Goal: Information Seeking & Learning: Find specific fact

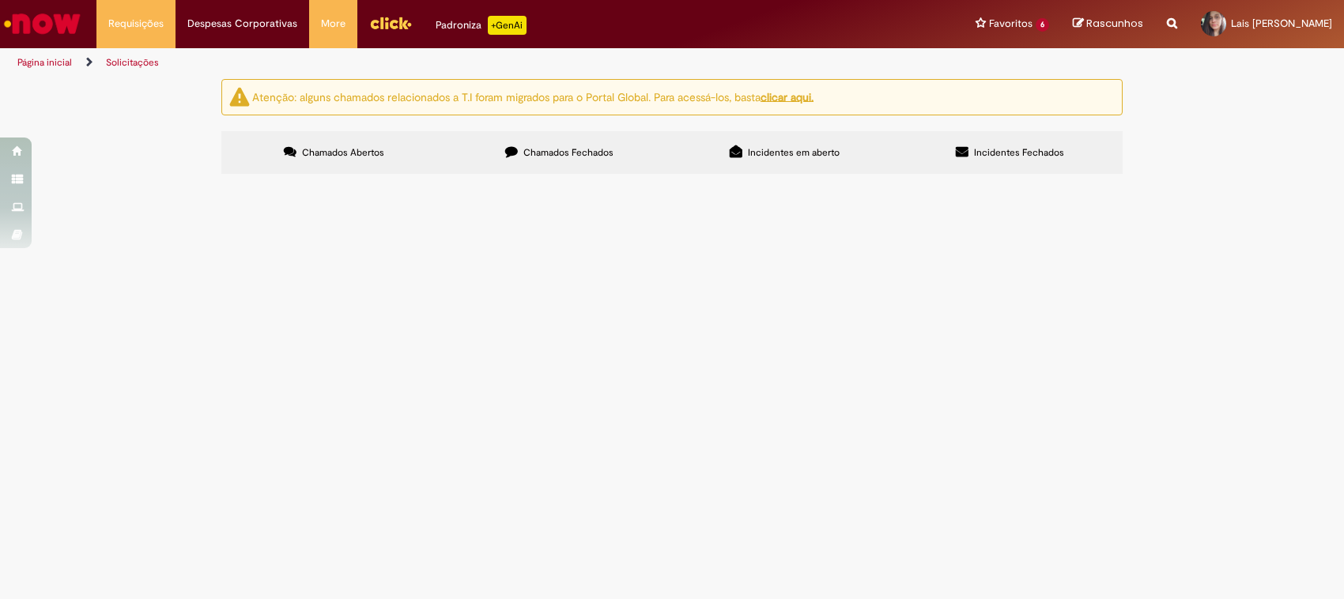
click at [557, 158] on span "Chamados Fechados" at bounding box center [568, 152] width 90 height 13
click at [0, 0] on input "Pesquisar" at bounding box center [0, 0] width 0 height 0
paste input "*********"
type input "*********"
click at [0, 0] on span "Pesquisar" at bounding box center [0, 0] width 0 height 0
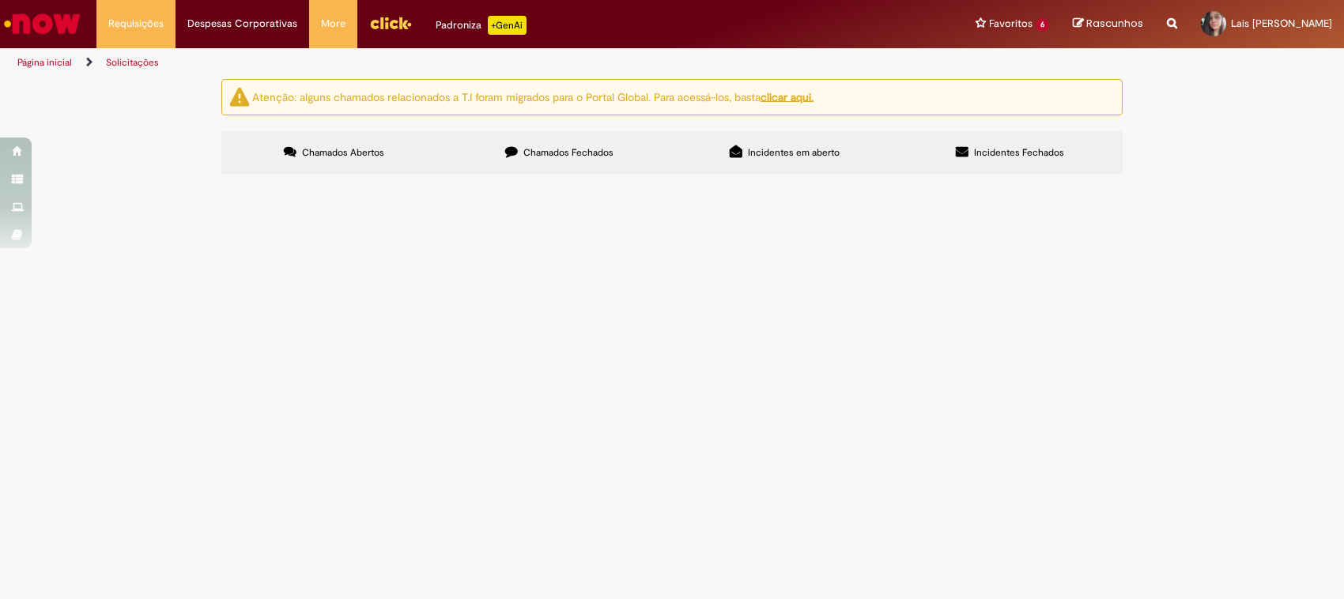
click at [0, 0] on span "R12977913" at bounding box center [0, 0] width 0 height 0
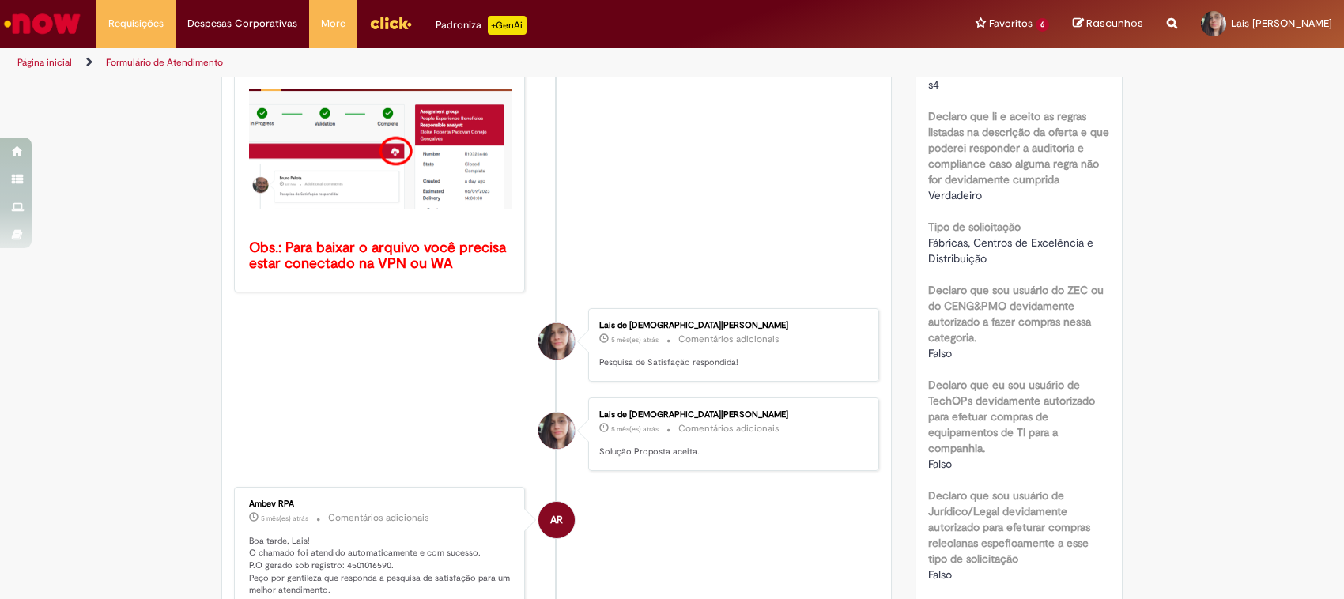
scroll to position [421, 0]
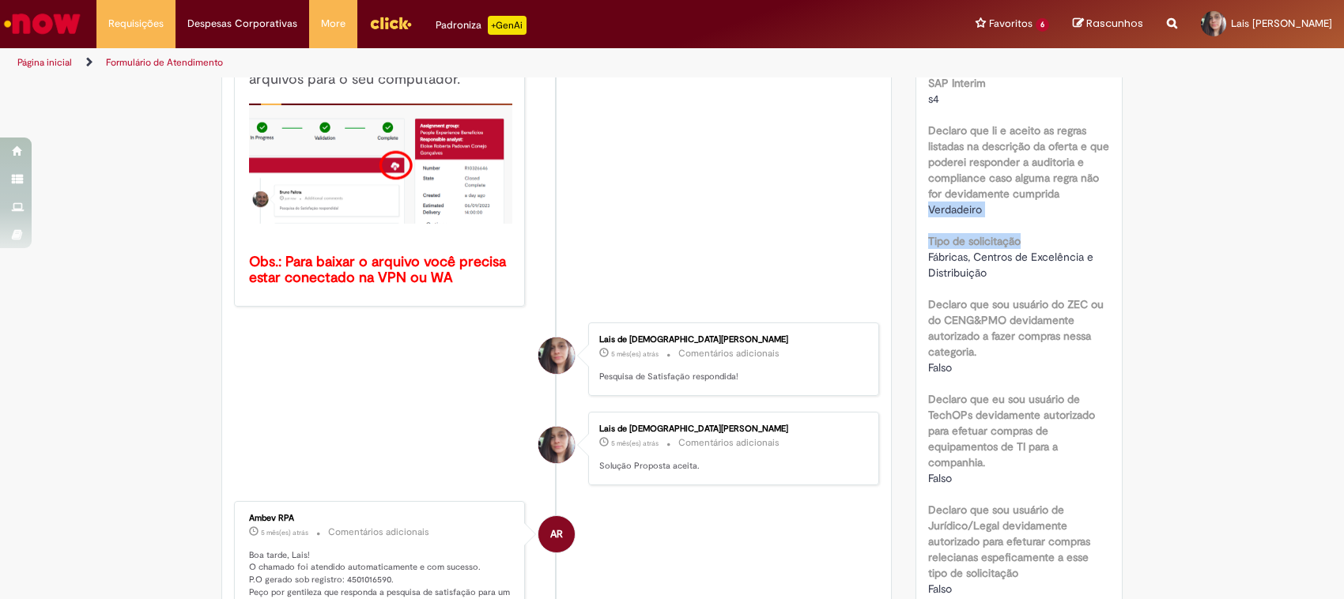
drag, startPoint x: 1328, startPoint y: 233, endPoint x: 1333, endPoint y: 168, distance: 65.0
click at [1333, 168] on section "Formulário de Atendimento Verificar Código de Barras Aguardando Aprovação Aguar…" at bounding box center [672, 338] width 1344 height 522
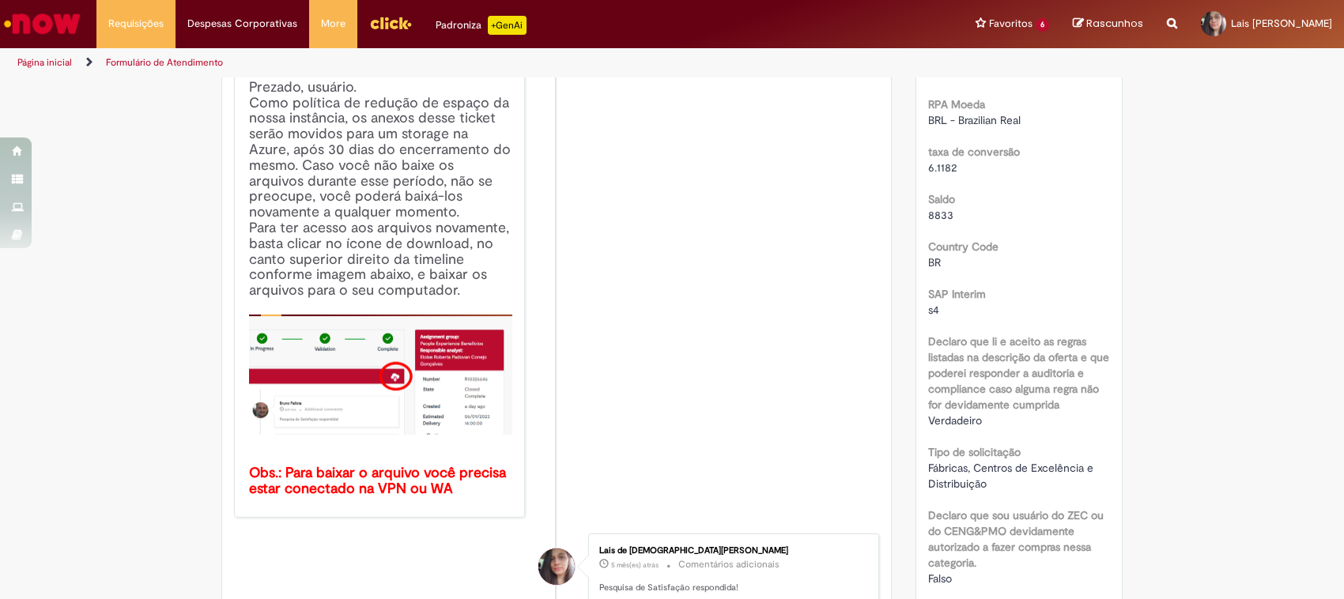
scroll to position [168, 0]
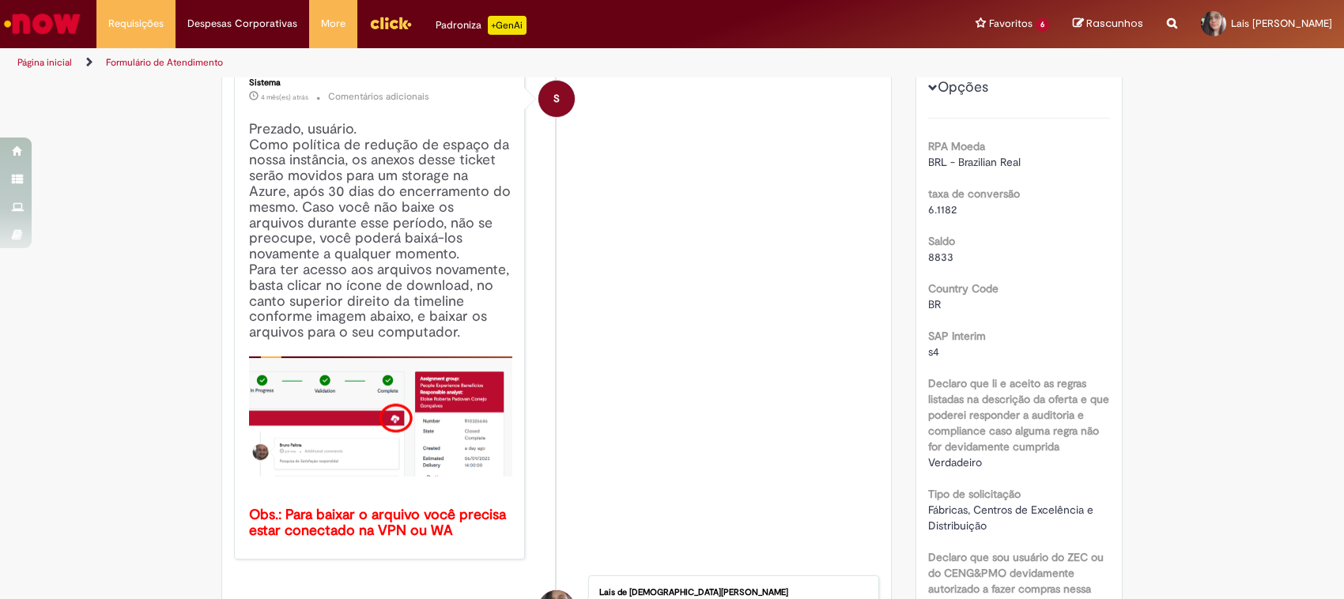
drag, startPoint x: 1328, startPoint y: 206, endPoint x: 1332, endPoint y: 196, distance: 10.3
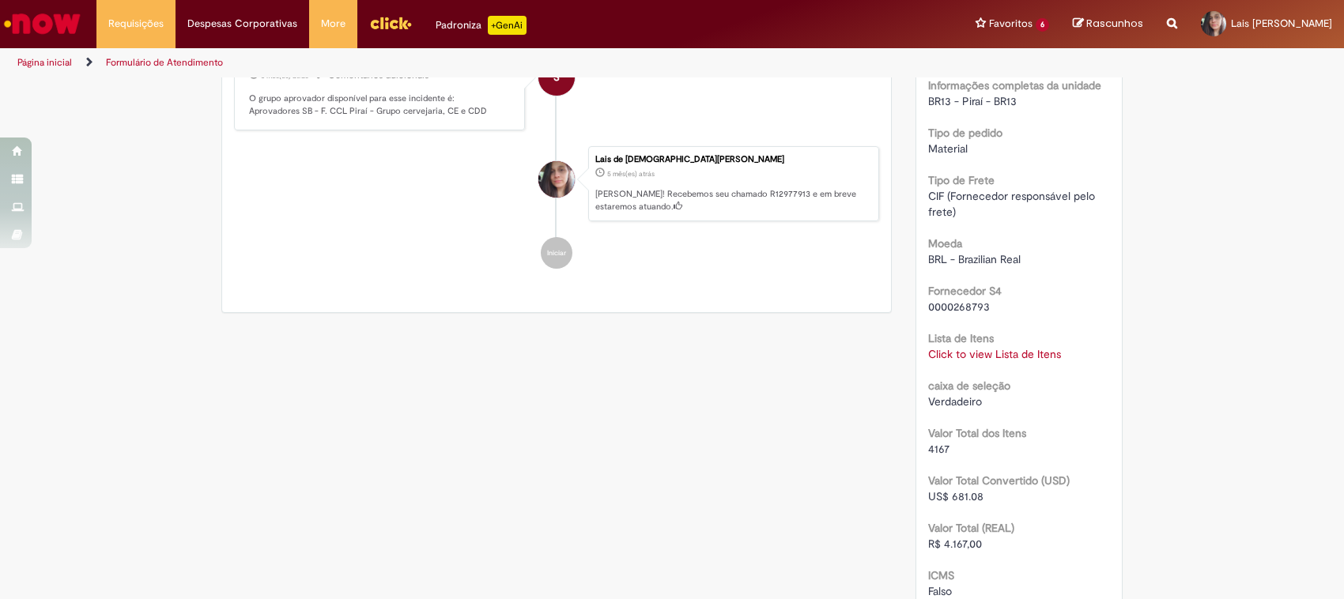
scroll to position [1271, 0]
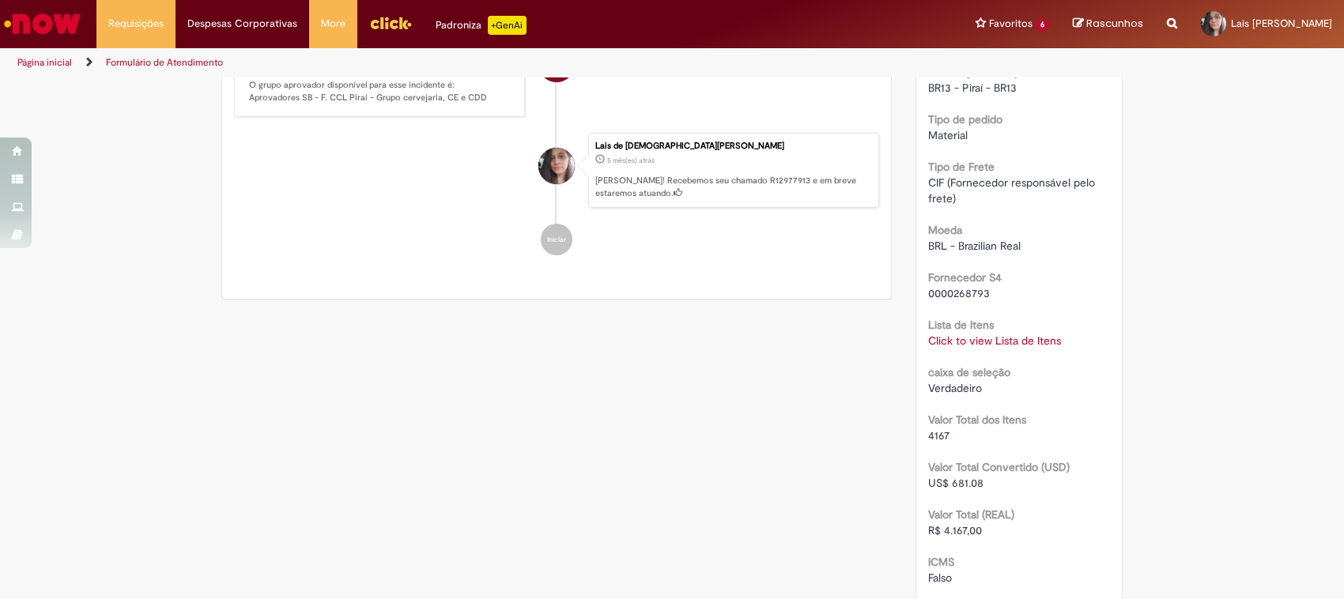
click at [969, 348] on link "Click to view Lista de Itens" at bounding box center [994, 341] width 133 height 14
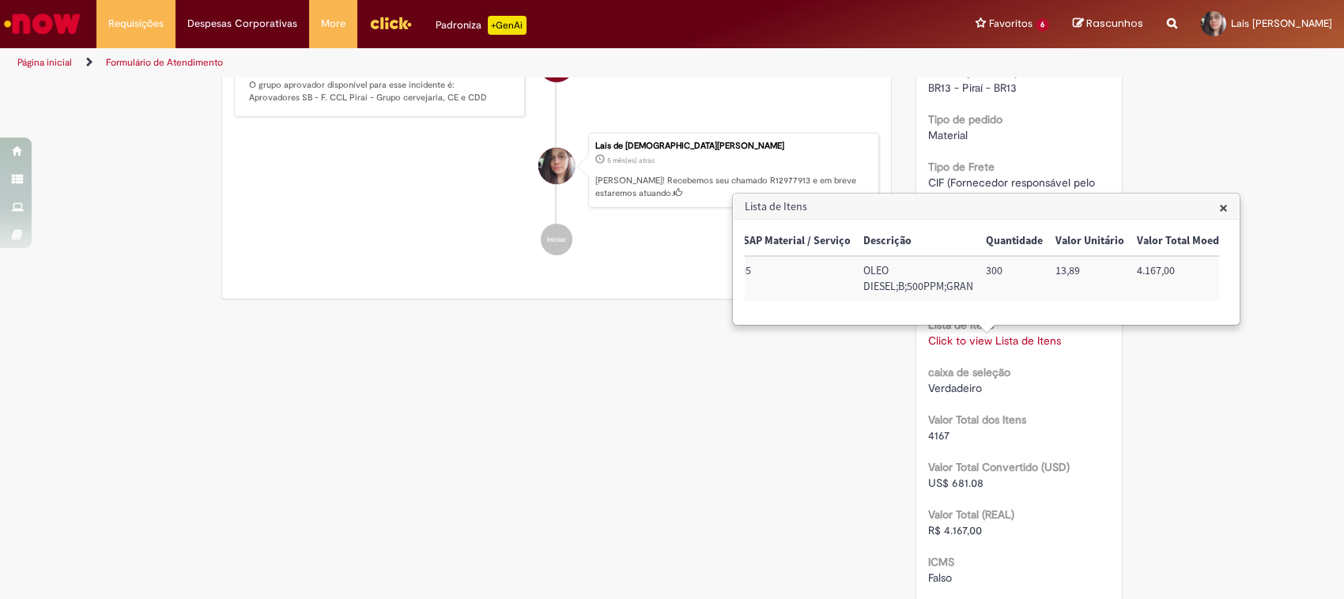
scroll to position [0, 0]
click at [1226, 206] on span "×" at bounding box center [1223, 207] width 9 height 21
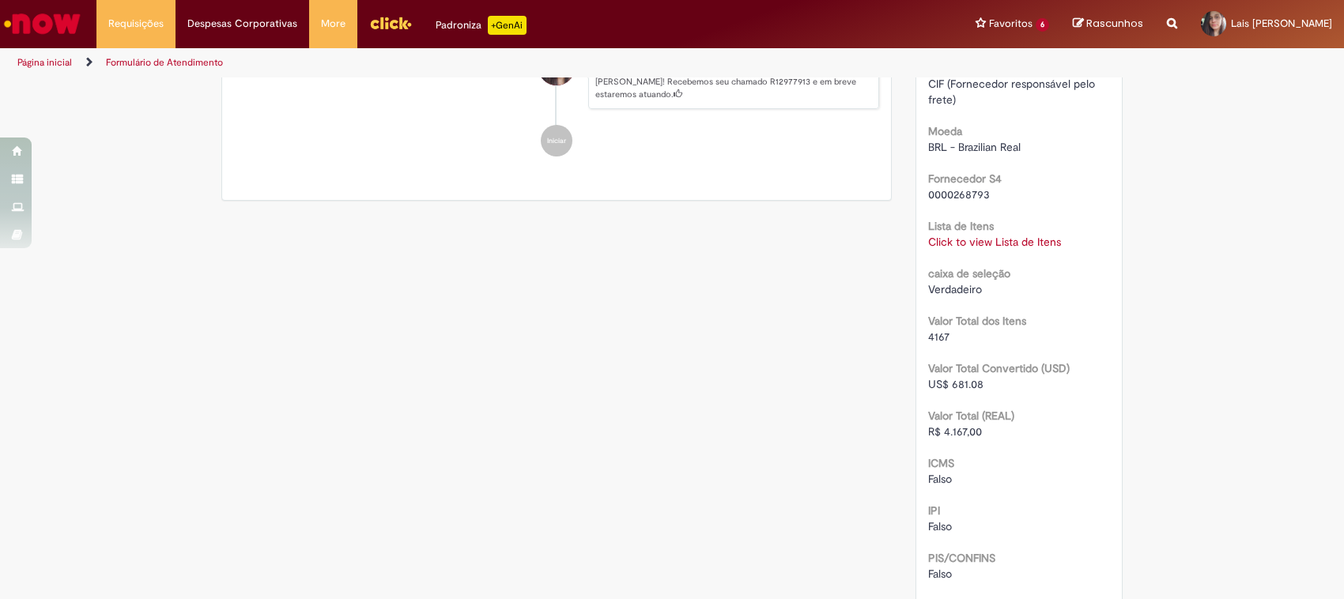
click at [984, 249] on link "Click to view Lista de Itens" at bounding box center [994, 242] width 133 height 14
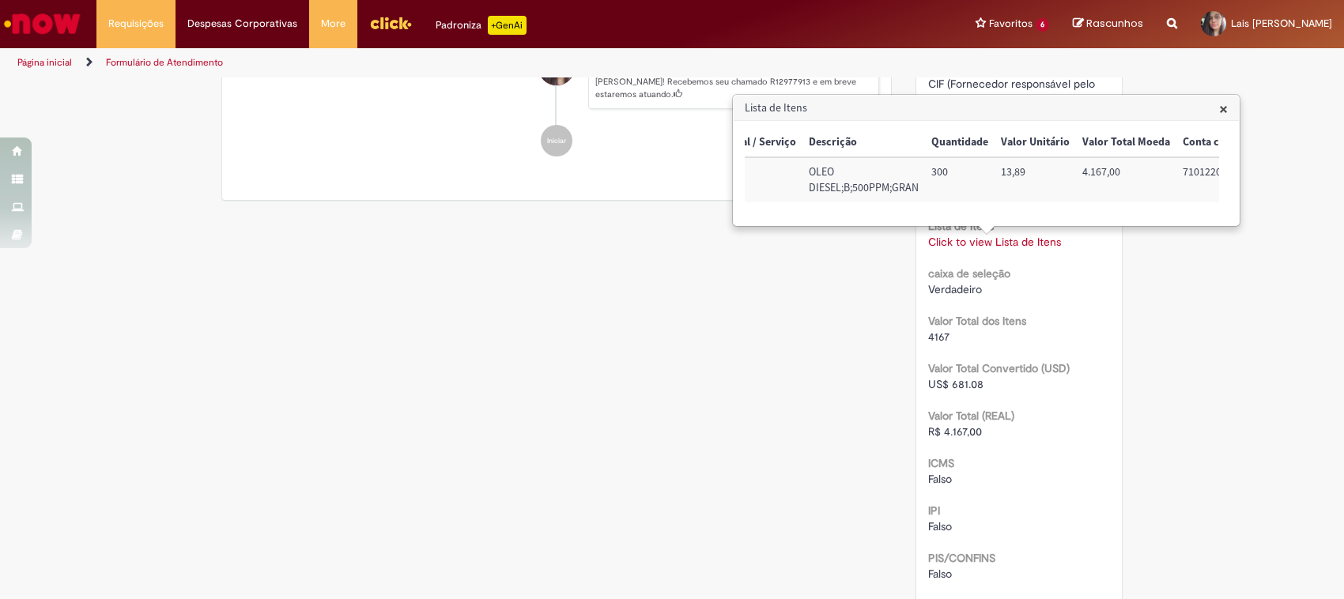
scroll to position [0, 0]
click at [1219, 107] on div "Lista de Itens × Código SAP Material / Serviço Descrição Quantidade Valor Unitá…" at bounding box center [986, 161] width 505 height 130
click at [1226, 111] on span "×" at bounding box center [1223, 108] width 9 height 21
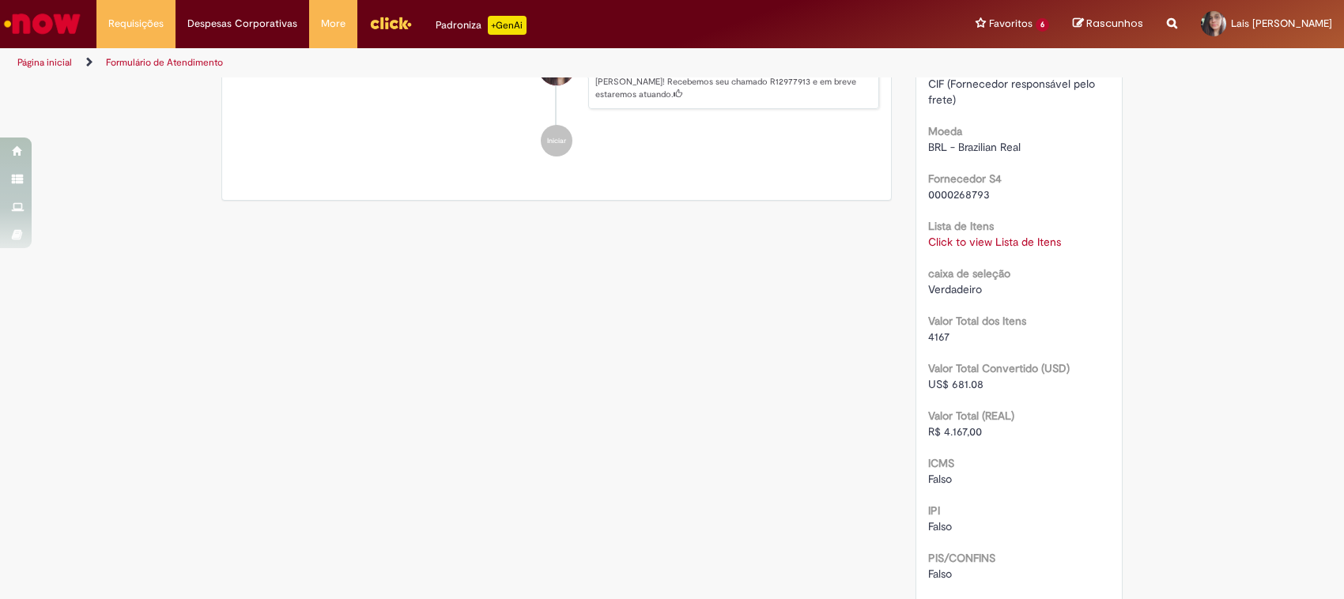
scroll to position [1172, 0]
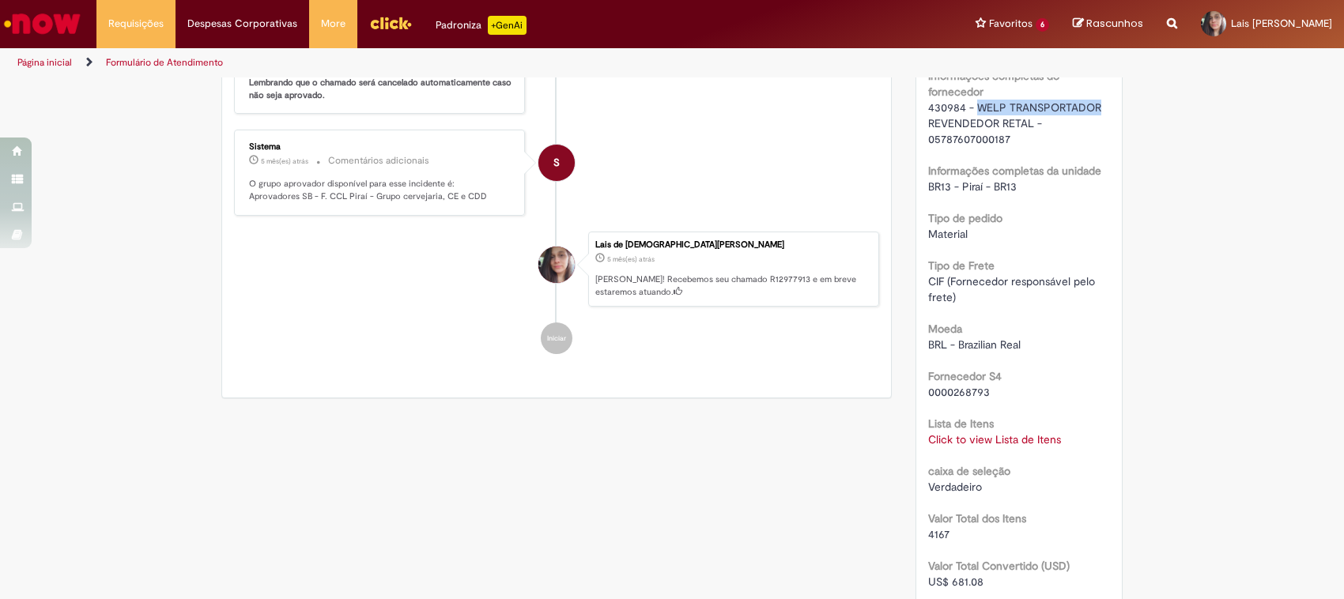
drag, startPoint x: 971, startPoint y: 123, endPoint x: 1093, endPoint y: 125, distance: 121.8
click at [1093, 125] on span "430984 - WELP TRANSPORTADOR REVENDEDOR RETAL - 05787607000187" at bounding box center [1016, 123] width 176 height 46
click at [1042, 445] on div "Lista de Itens Click to view Lista de Itens Click to view Lista de Itens" at bounding box center [1019, 430] width 183 height 36
click at [1037, 447] on link "Click to view Lista de Itens" at bounding box center [994, 439] width 133 height 14
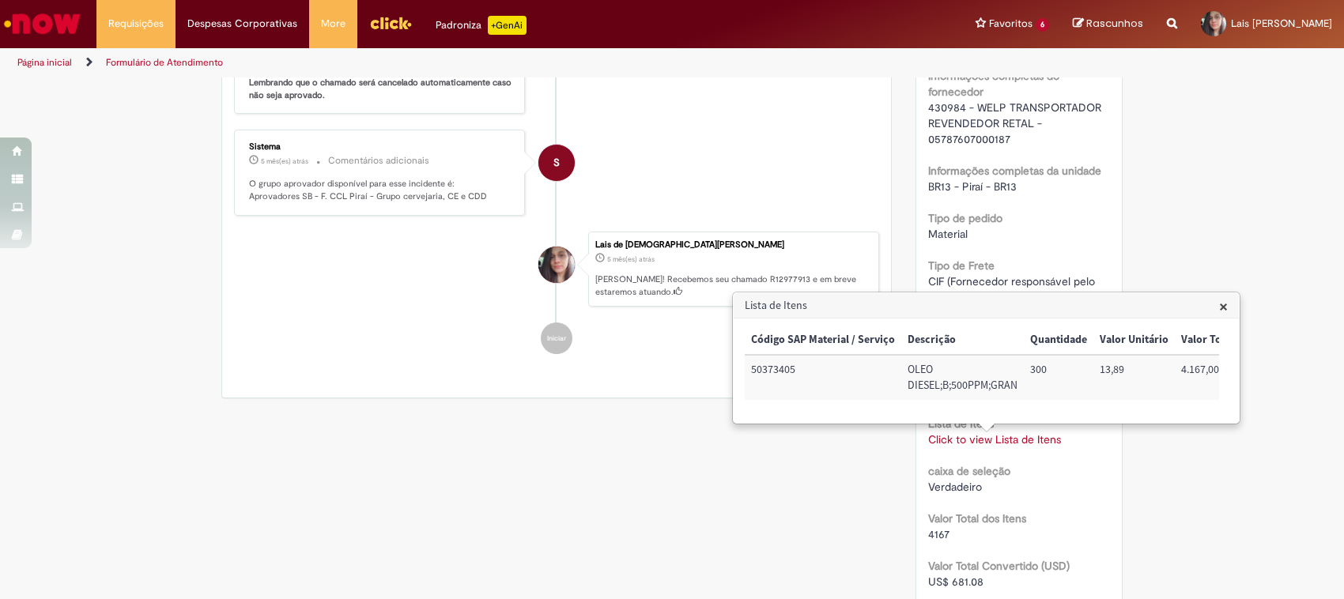
click at [1012, 135] on span "430984 - WELP TRANSPORTADOR REVENDEDOR RETAL - 05787607000187" at bounding box center [1016, 123] width 176 height 46
drag, startPoint x: 962, startPoint y: 119, endPoint x: 979, endPoint y: 120, distance: 16.6
click at [979, 120] on span "430984 - WELP TRANSPORTADOR REVENDEDOR RETAL - 05787607000187" at bounding box center [1016, 123] width 176 height 46
click at [971, 120] on span "430984 - WELP TRANSPORTADOR REVENDEDOR RETAL - 05787607000187" at bounding box center [1016, 123] width 176 height 46
drag, startPoint x: 971, startPoint y: 120, endPoint x: 1095, endPoint y: 123, distance: 124.2
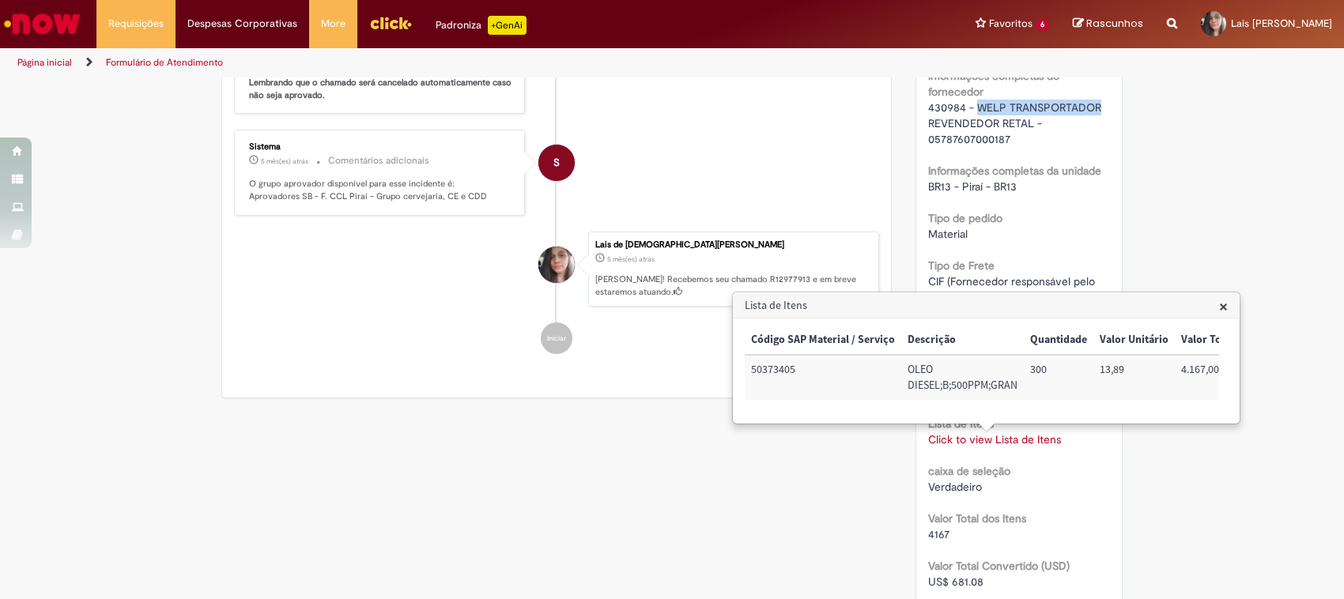
click at [1095, 123] on span "430984 - WELP TRANSPORTADOR REVENDEDOR RETAL - 05787607000187" at bounding box center [1016, 123] width 176 height 46
copy span "WELP TRANSPORTADOR"
